Goal: Information Seeking & Learning: Learn about a topic

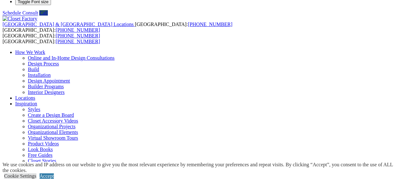
scroll to position [13, 0]
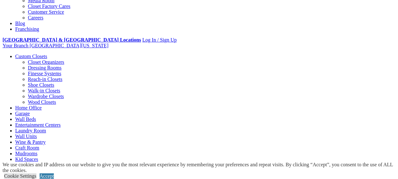
scroll to position [209, 0]
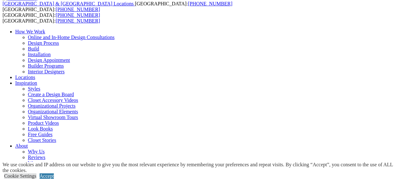
scroll to position [0, 0]
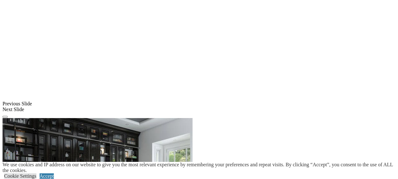
scroll to position [518, 0]
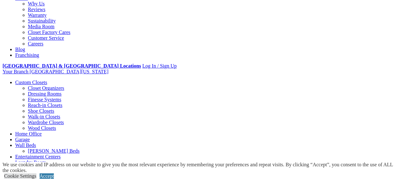
scroll to position [167, 0]
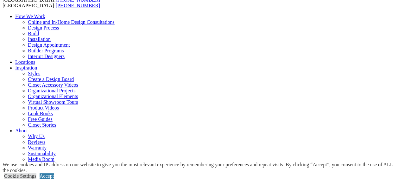
scroll to position [25, 0]
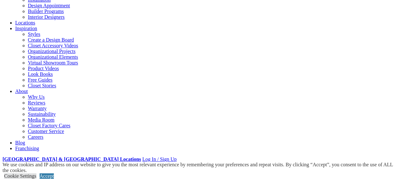
scroll to position [89, 0]
